Goal: Find specific page/section: Find specific page/section

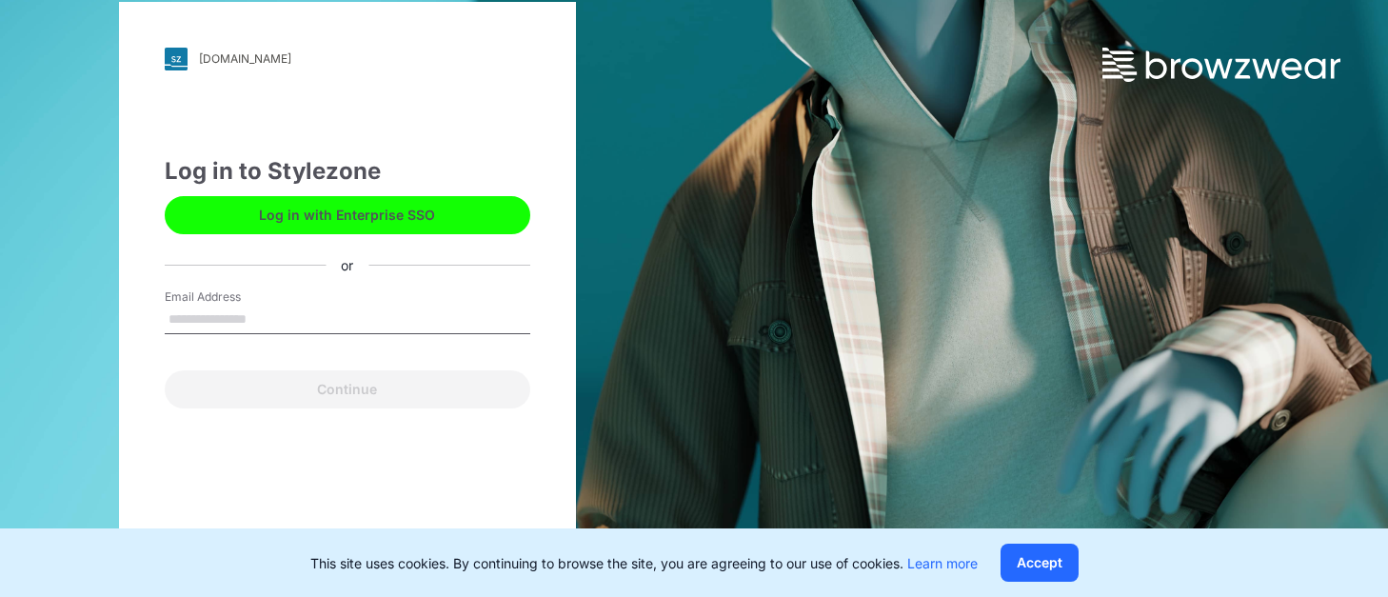
click at [244, 309] on input "Email Address" at bounding box center [348, 320] width 366 height 29
type input "**********"
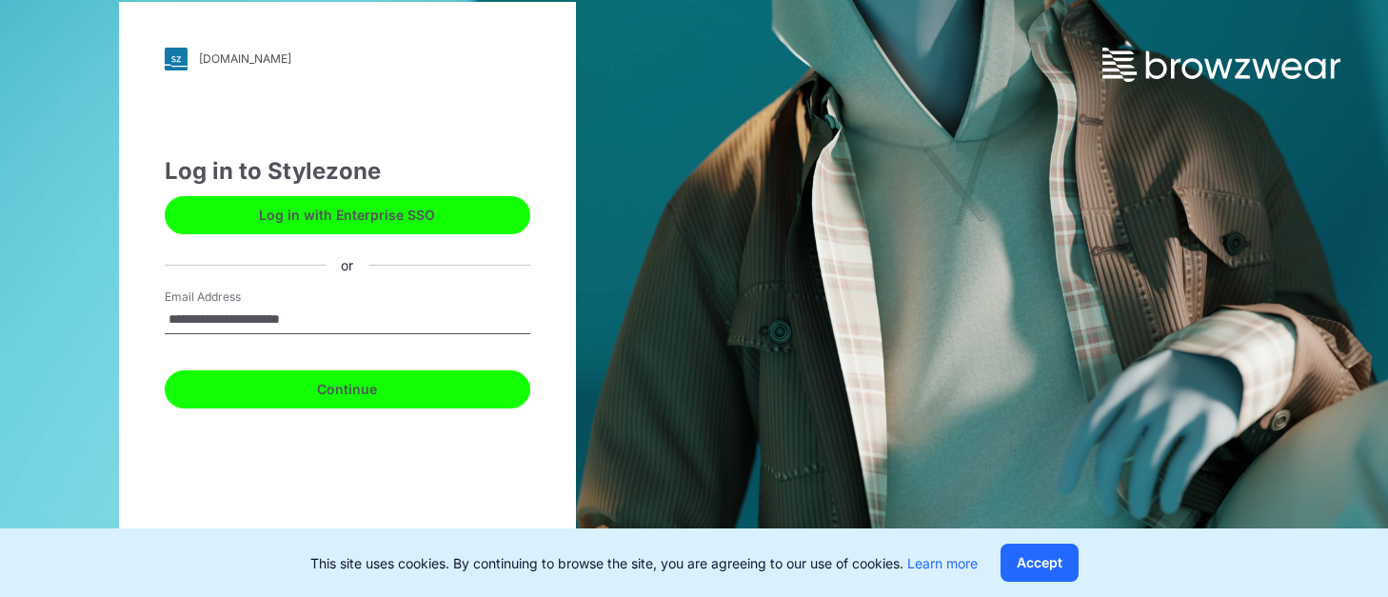
click at [337, 385] on button "Continue" at bounding box center [348, 389] width 366 height 38
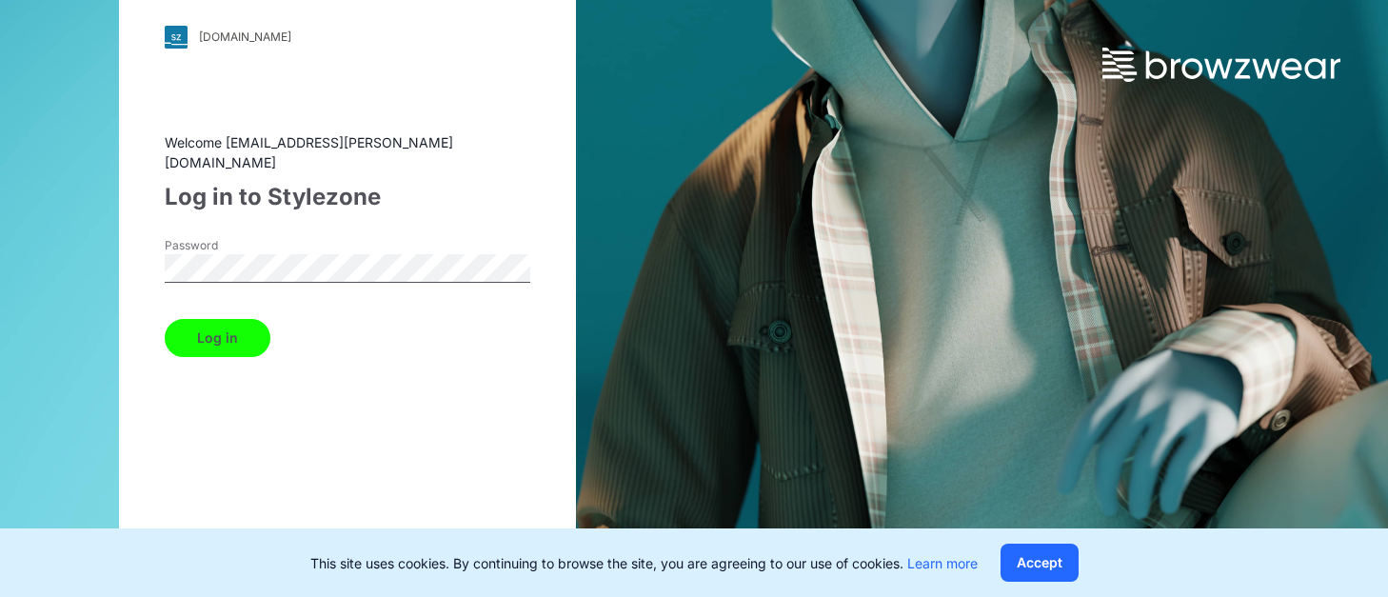
drag, startPoint x: 226, startPoint y: 329, endPoint x: 244, endPoint y: 332, distance: 18.3
click at [226, 329] on button "Log in" at bounding box center [218, 338] width 106 height 38
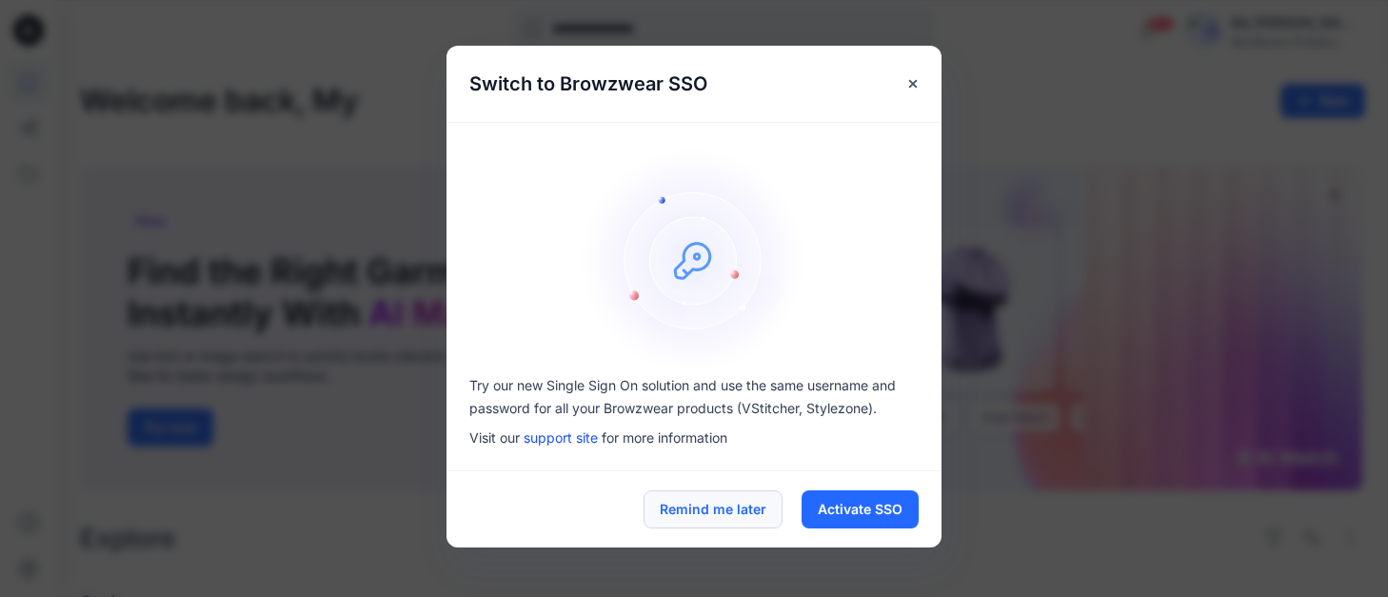
click at [749, 497] on button "Remind me later" at bounding box center [713, 509] width 139 height 38
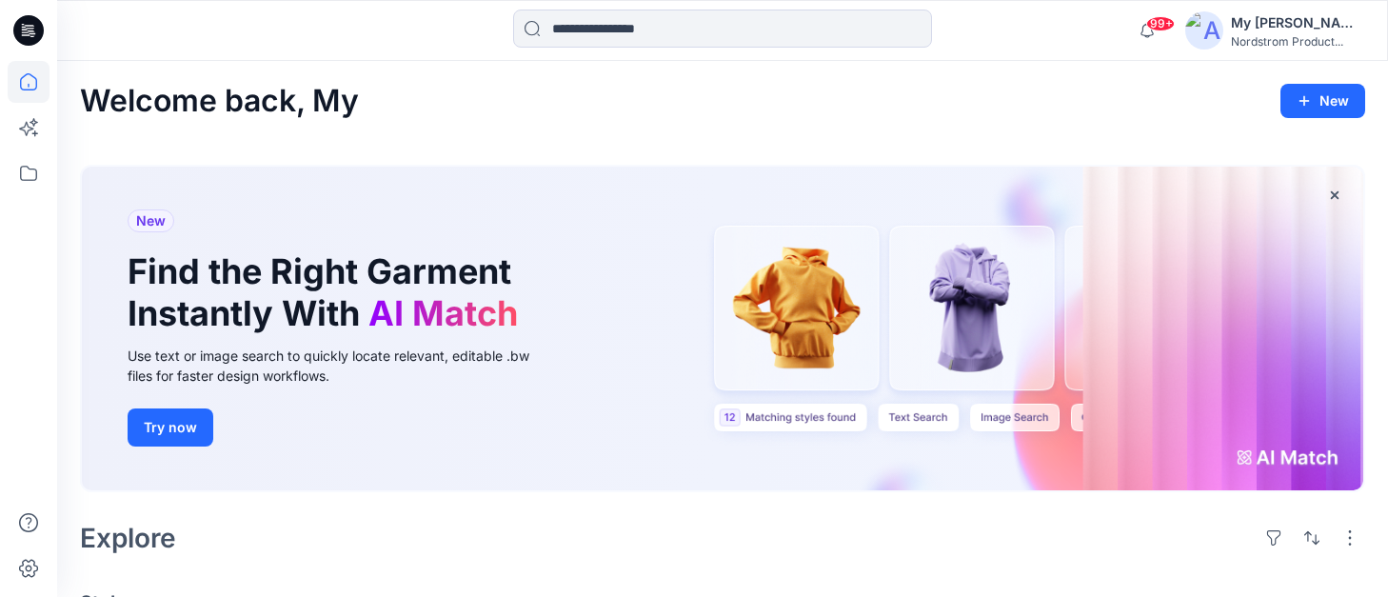
click at [30, 46] on icon at bounding box center [28, 30] width 30 height 61
click at [27, 74] on icon at bounding box center [28, 81] width 17 height 17
click at [39, 161] on icon at bounding box center [29, 173] width 42 height 42
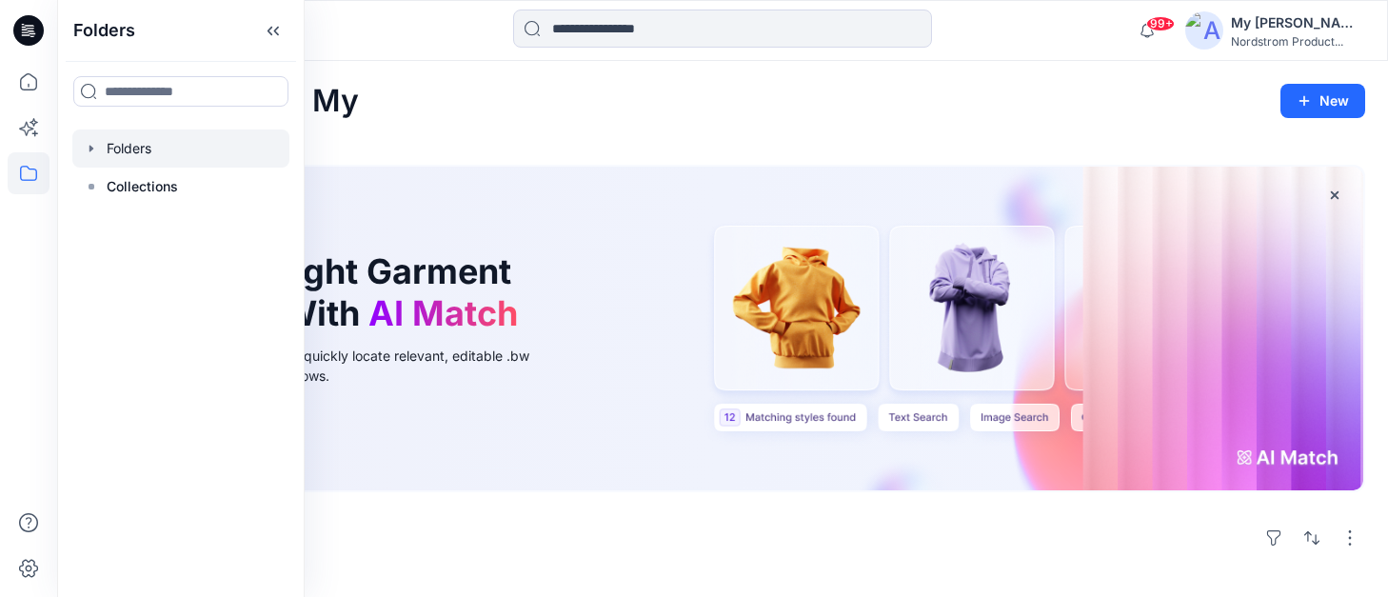
click at [156, 159] on div at bounding box center [180, 148] width 217 height 38
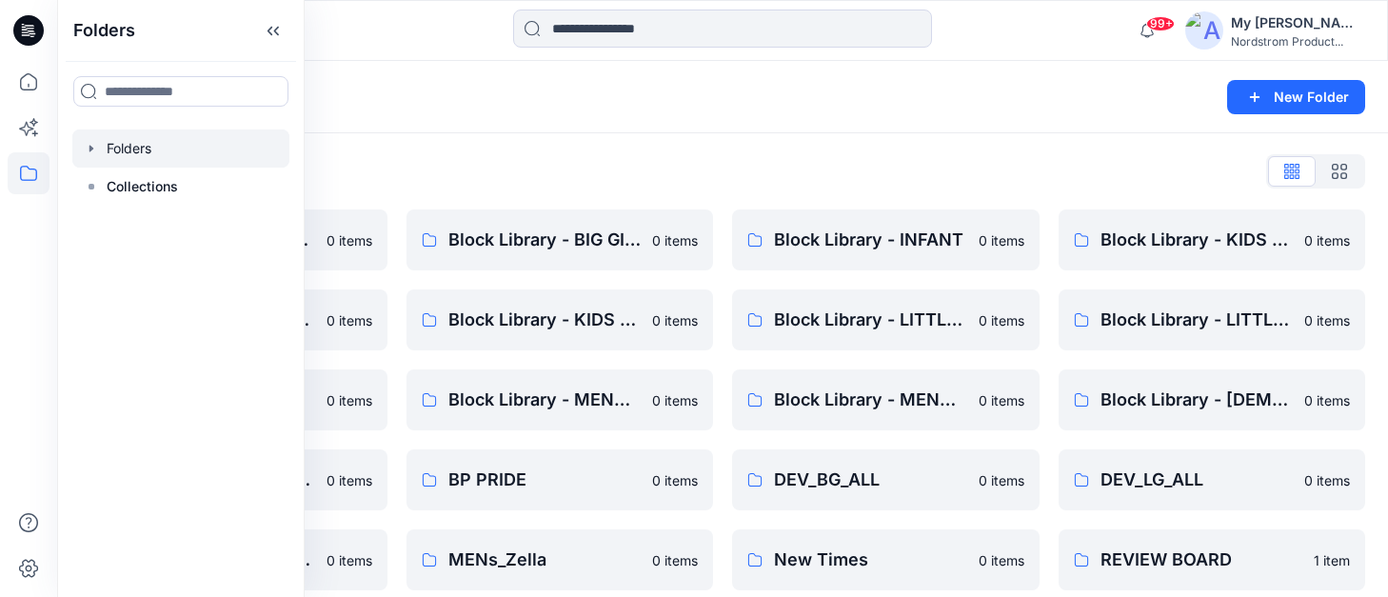
click at [428, 111] on div "Folders New Folder" at bounding box center [722, 97] width 1331 height 72
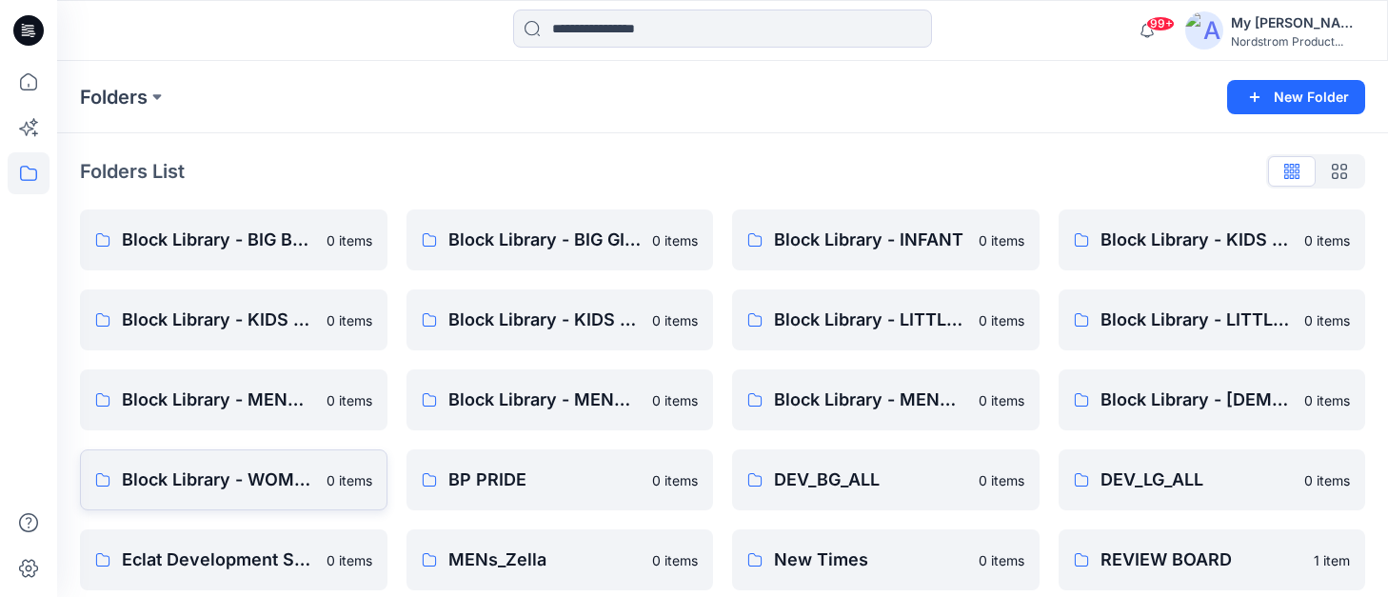
click at [229, 463] on link "Block Library - WOMENS 0 items" at bounding box center [234, 479] width 308 height 61
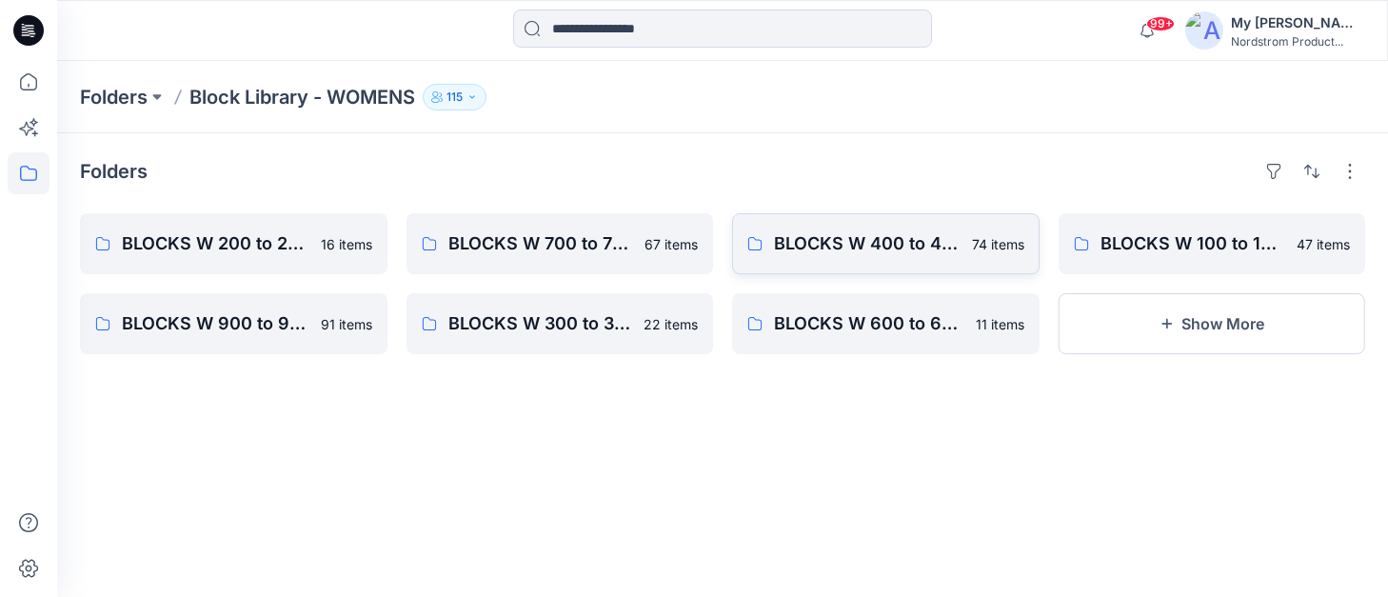
click at [1010, 239] on p "74 items" at bounding box center [998, 244] width 52 height 20
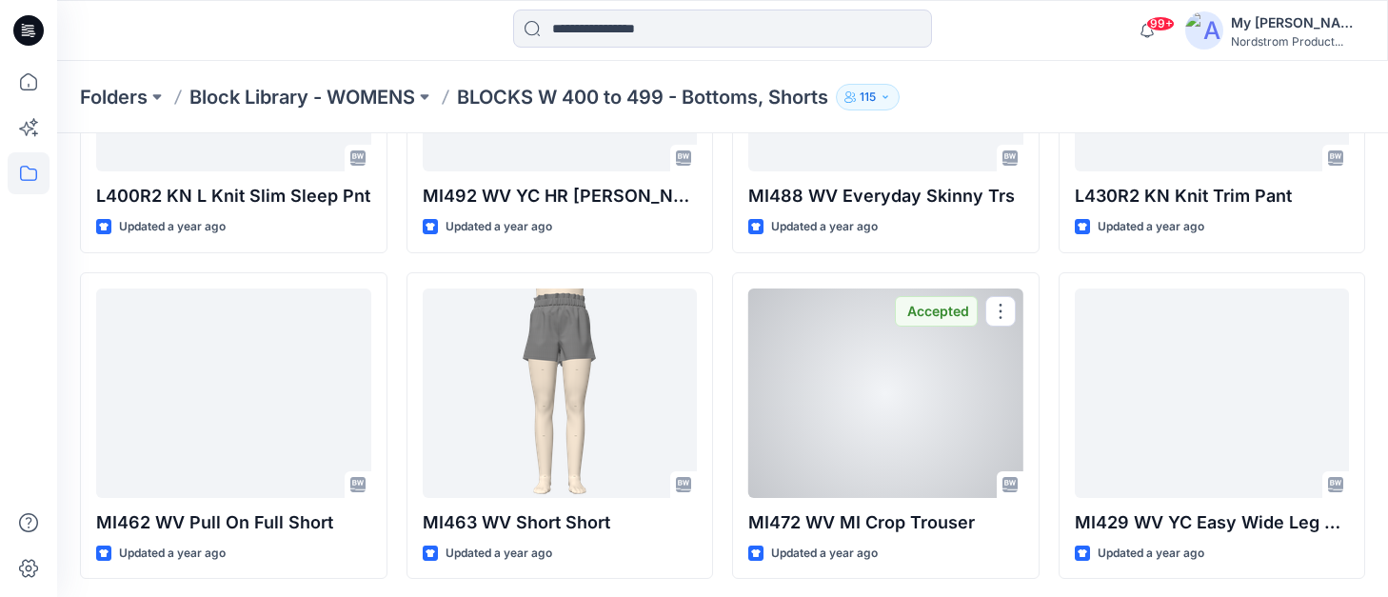
scroll to position [5138, 0]
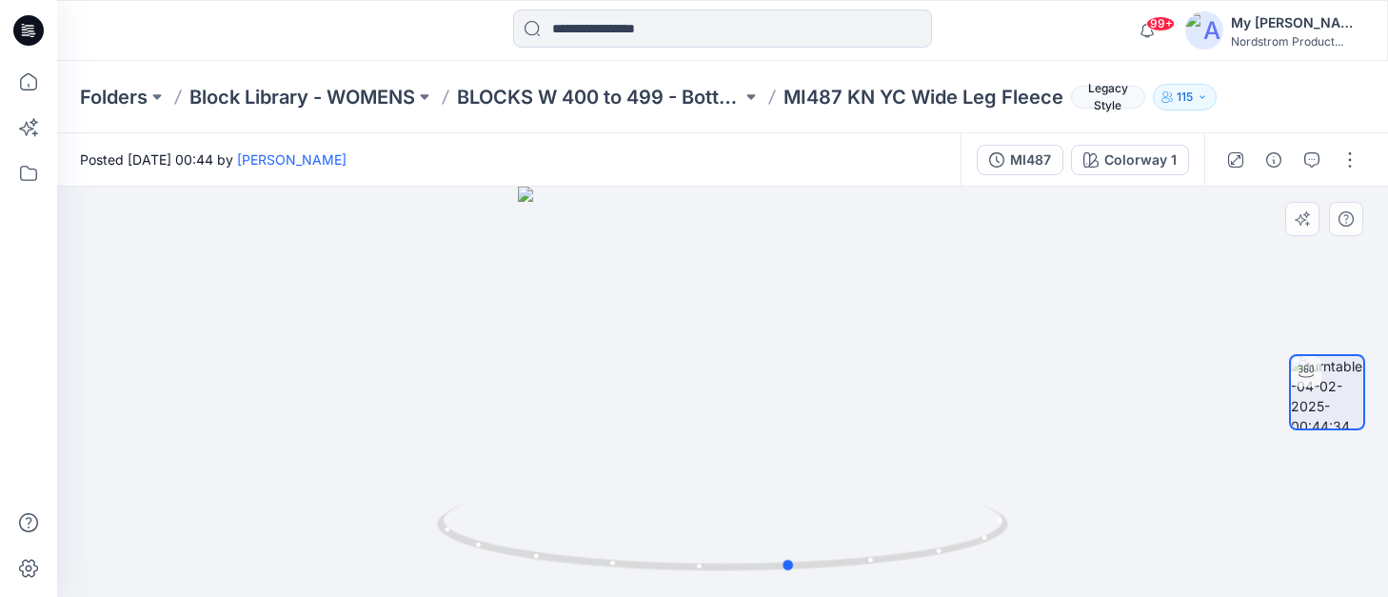
drag, startPoint x: 1030, startPoint y: 378, endPoint x: 527, endPoint y: 392, distance: 502.9
click at [527, 392] on div at bounding box center [722, 392] width 1331 height 410
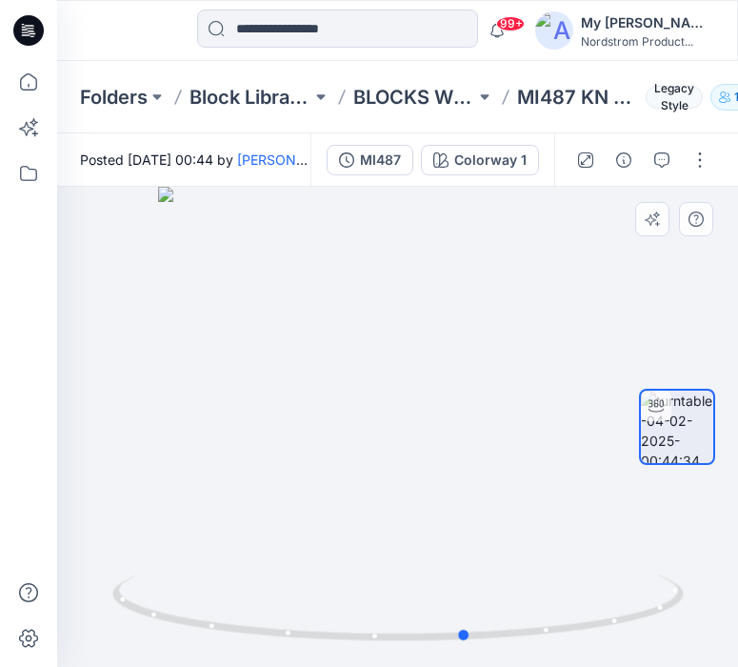
drag, startPoint x: 584, startPoint y: 362, endPoint x: 555, endPoint y: 360, distance: 28.6
click at [580, 362] on div at bounding box center [397, 427] width 681 height 480
drag, startPoint x: 555, startPoint y: 358, endPoint x: 517, endPoint y: 382, distance: 44.9
click at [517, 382] on div at bounding box center [397, 427] width 681 height 480
drag, startPoint x: 543, startPoint y: 368, endPoint x: 509, endPoint y: 371, distance: 33.5
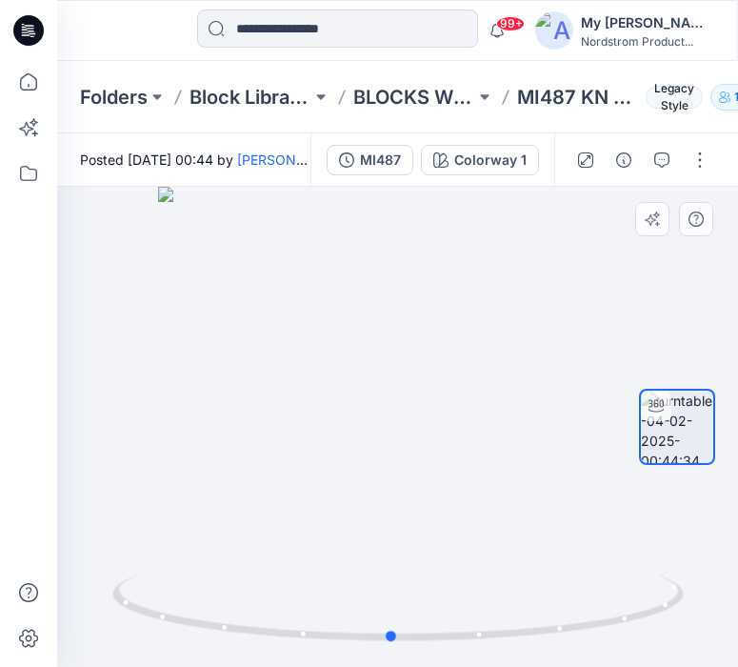
click at [509, 371] on div at bounding box center [397, 427] width 681 height 480
click at [531, 104] on p "MI487 KN YC Wide Leg Fleece" at bounding box center [578, 97] width 122 height 27
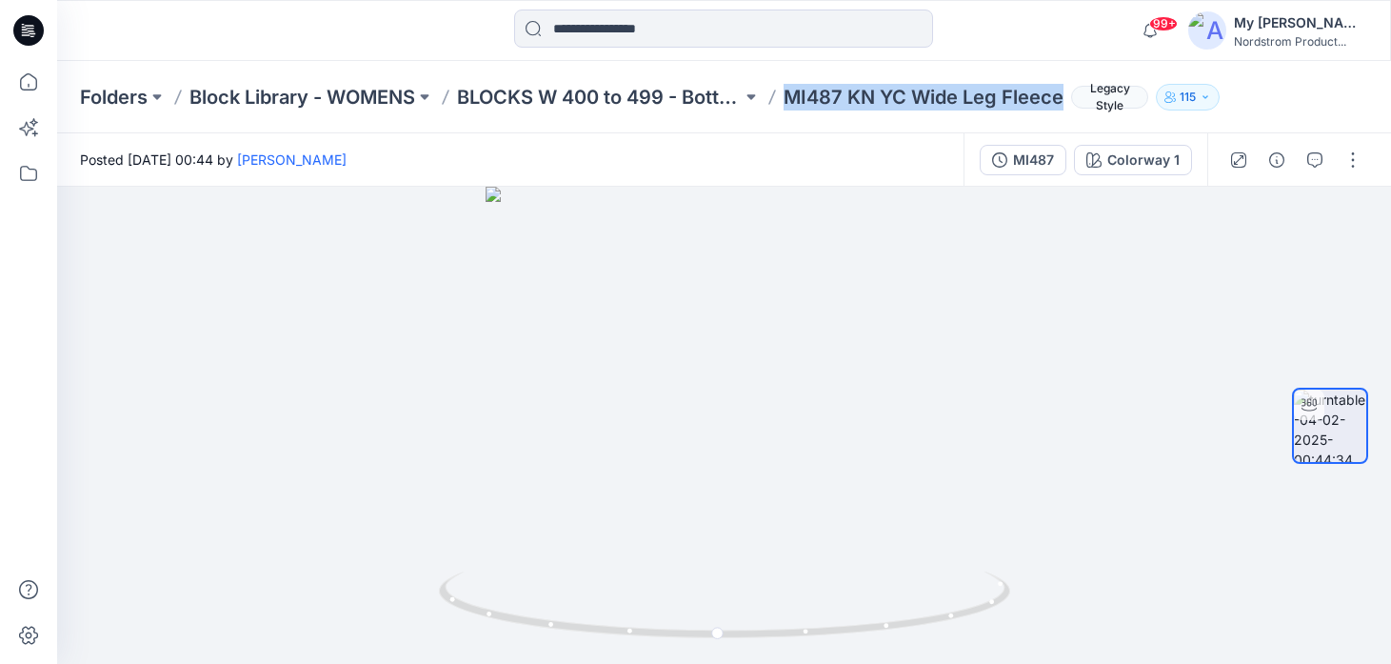
drag, startPoint x: 786, startPoint y: 97, endPoint x: 1065, endPoint y: 104, distance: 279.1
click at [1065, 104] on div "Folders Block Library - WOMENS BLOCKS W 400 to 499 - Bottoms, Shorts MI487 KN Y…" at bounding box center [650, 97] width 1140 height 27
copy p "MI487 KN YC Wide Leg Fleece"
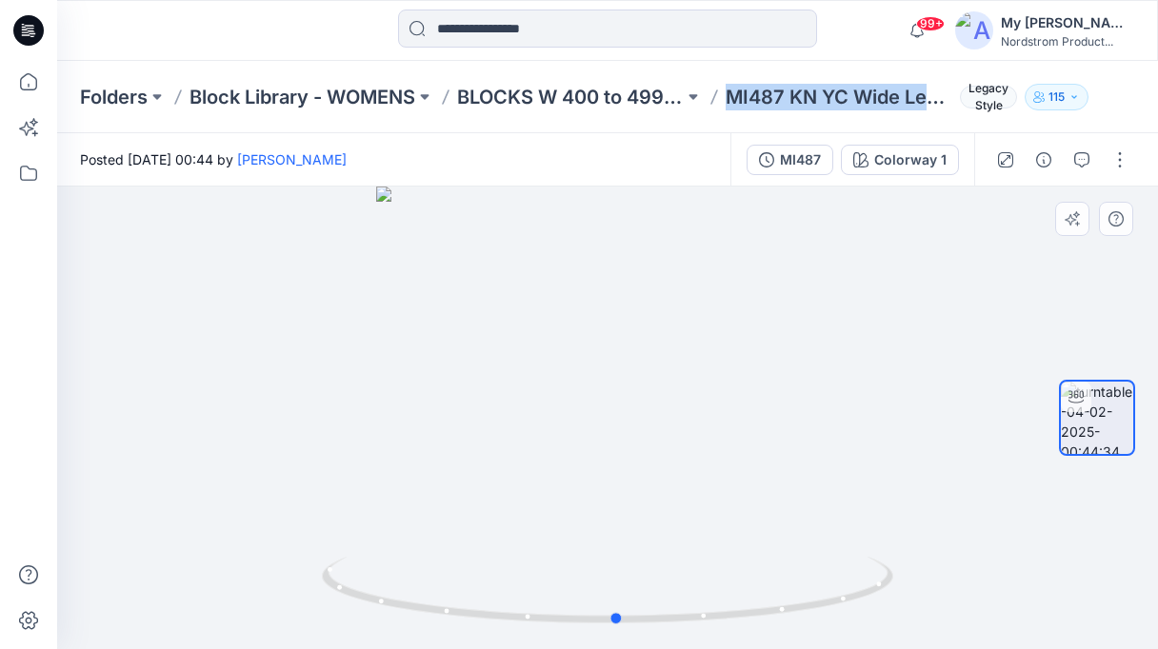
drag, startPoint x: 845, startPoint y: 478, endPoint x: 866, endPoint y: 413, distance: 68.4
click at [866, 413] on div at bounding box center [607, 418] width 1101 height 463
drag, startPoint x: 846, startPoint y: 409, endPoint x: 668, endPoint y: 429, distance: 178.2
click at [597, 453] on div at bounding box center [607, 418] width 1101 height 463
click at [993, 394] on div at bounding box center [607, 418] width 1101 height 463
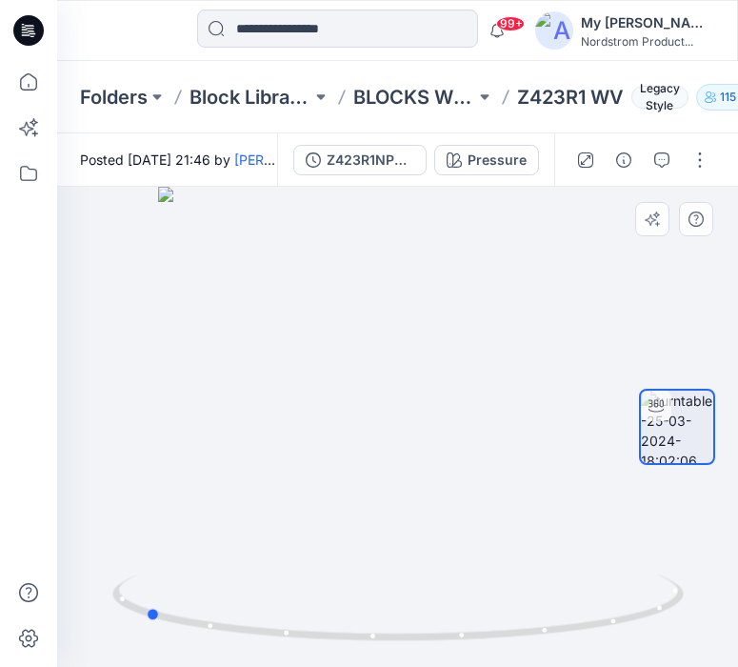
drag, startPoint x: 606, startPoint y: 328, endPoint x: 352, endPoint y: 389, distance: 260.7
click at [352, 389] on div at bounding box center [397, 427] width 681 height 480
drag, startPoint x: 570, startPoint y: 368, endPoint x: 293, endPoint y: 405, distance: 279.6
click at [293, 405] on div at bounding box center [397, 427] width 681 height 480
drag, startPoint x: 596, startPoint y: 344, endPoint x: 563, endPoint y: 353, distance: 34.7
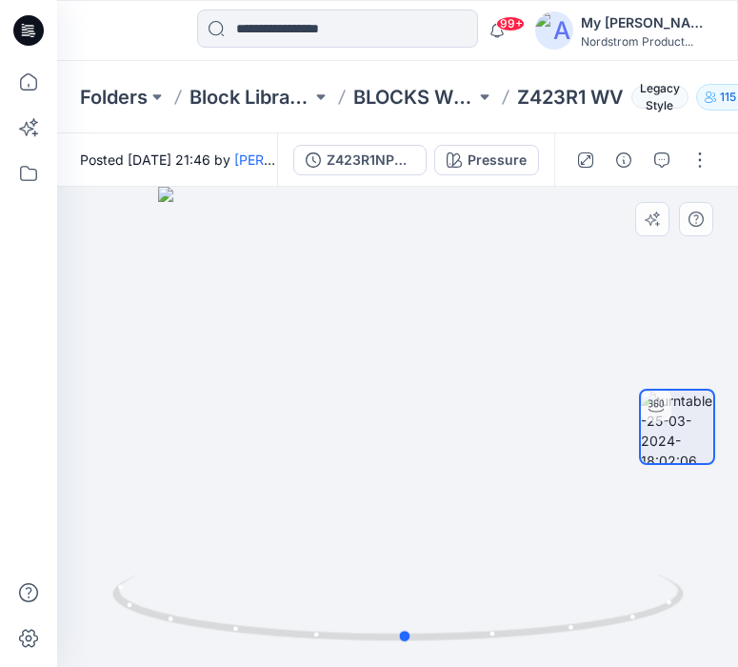
click at [563, 353] on div at bounding box center [397, 427] width 681 height 480
drag, startPoint x: 515, startPoint y: 100, endPoint x: 621, endPoint y: 103, distance: 105.7
click at [567, 103] on div "Folders Block Library - WOMENS BLOCKS W 400 to 499 - Bottoms, Shorts Z423R1 WV …" at bounding box center [323, 97] width 487 height 27
copy p "Z423R1 WV"
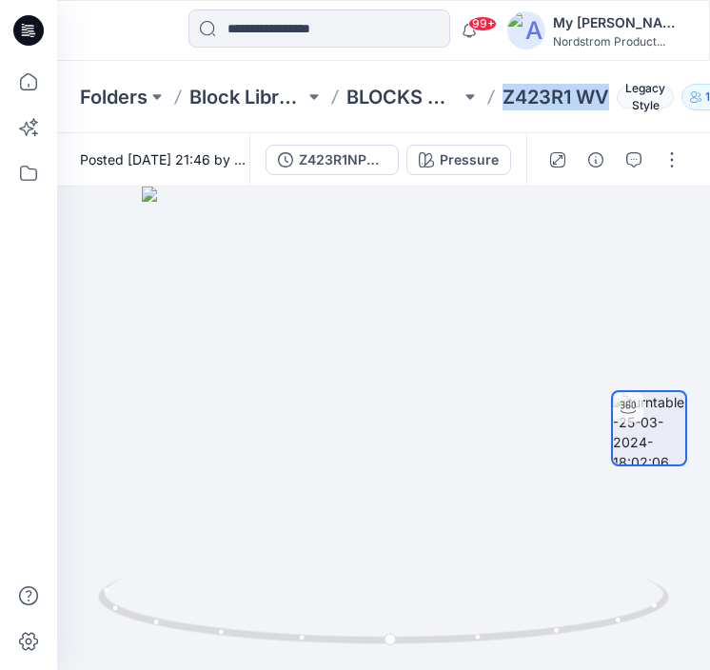
click at [559, 96] on p "Z423R1 WV" at bounding box center [556, 97] width 107 height 27
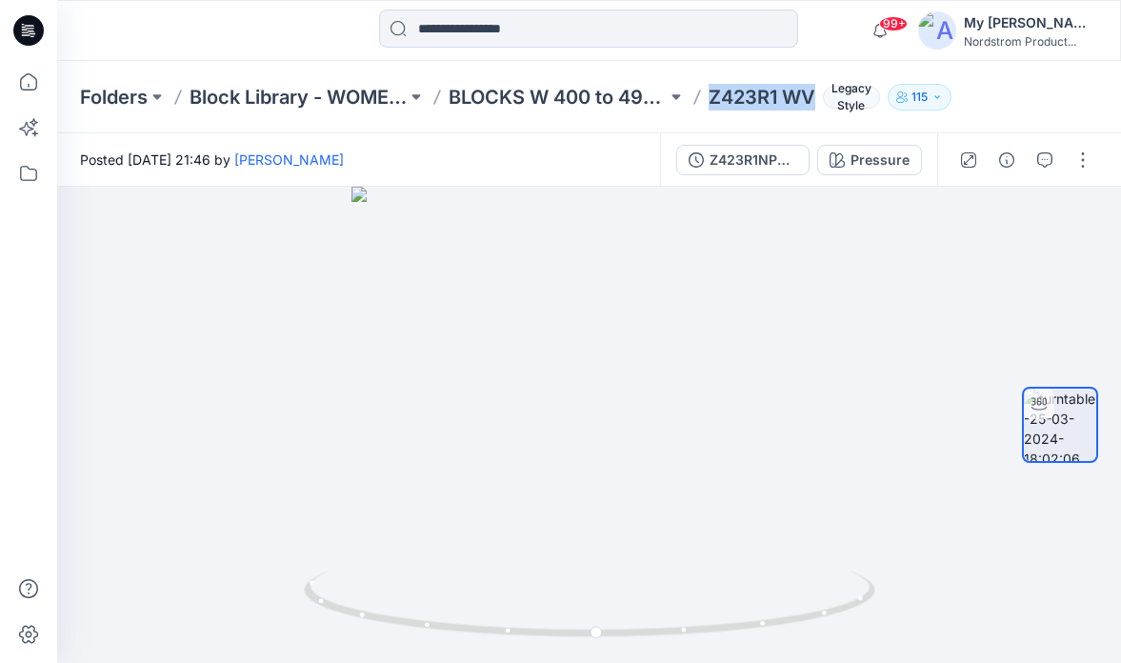
drag, startPoint x: 707, startPoint y: 93, endPoint x: 818, endPoint y: 98, distance: 110.6
click at [818, 98] on div "Folders Block Library - WOMENS BLOCKS W 400 to 499 - Bottoms, Shorts Z423R1 WV …" at bounding box center [514, 97] width 869 height 27
copy p "Z423R1 WV"
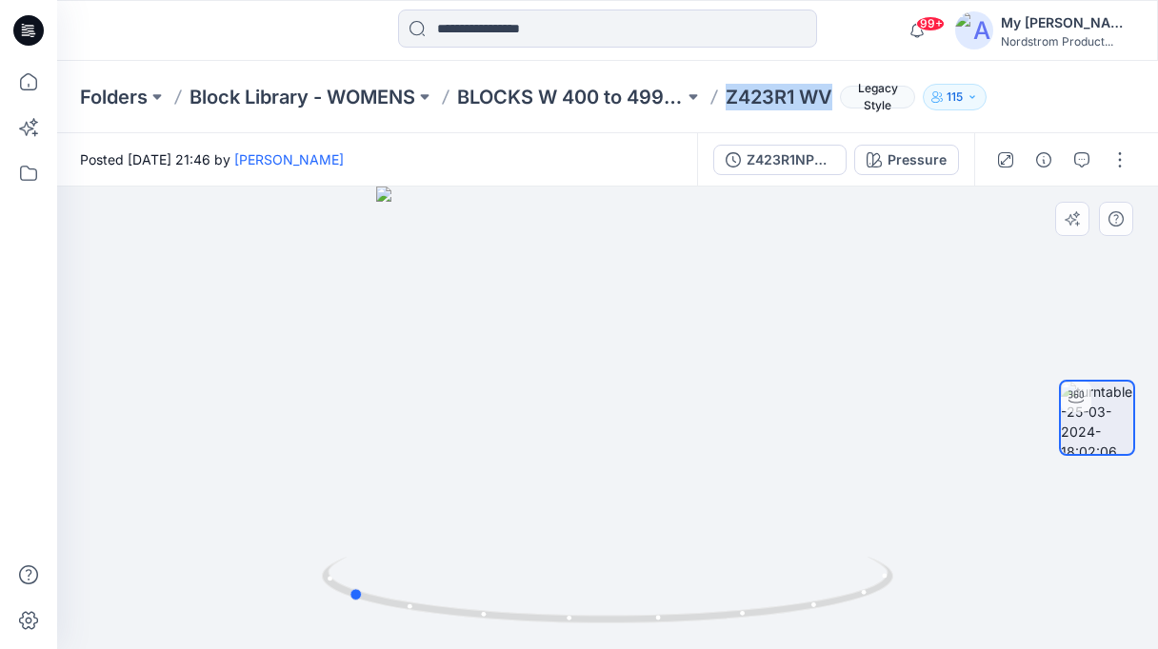
drag, startPoint x: 718, startPoint y: 441, endPoint x: 679, endPoint y: 418, distance: 45.2
click at [575, 449] on div at bounding box center [607, 418] width 1101 height 463
click at [981, 376] on div at bounding box center [607, 418] width 1101 height 463
